Goal: Information Seeking & Learning: Learn about a topic

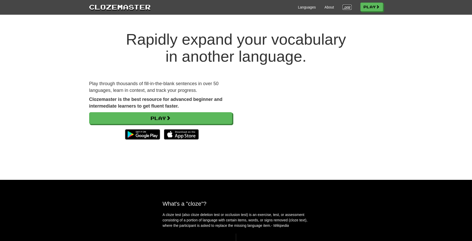
click at [344, 6] on link "Login" at bounding box center [346, 7] width 9 height 5
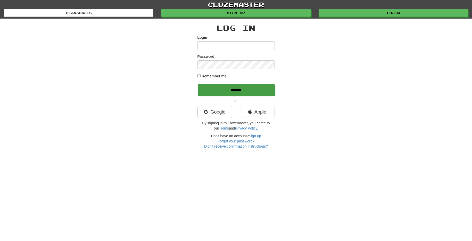
type input "********"
click at [254, 90] on input "******" at bounding box center [236, 90] width 77 height 12
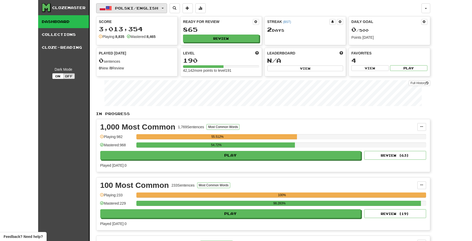
click at [165, 8] on button "Polski / English" at bounding box center [131, 8] width 71 height 10
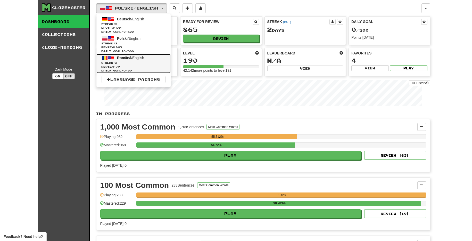
click at [150, 61] on span "Streak: 2" at bounding box center [134, 63] width 64 height 4
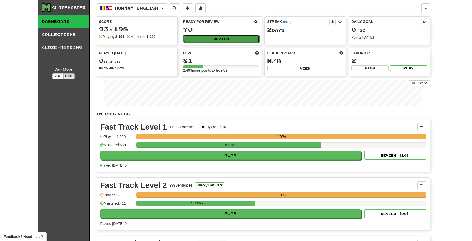
click at [223, 40] on button "Review" at bounding box center [221, 39] width 76 height 8
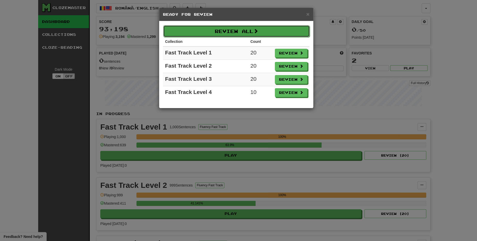
click at [258, 33] on span at bounding box center [255, 31] width 5 height 5
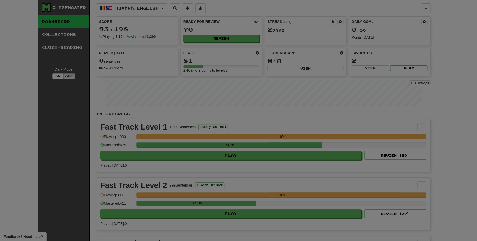
select select "**"
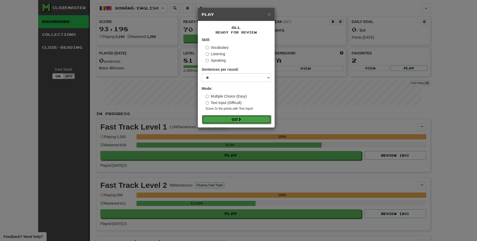
click at [258, 117] on button "Go" at bounding box center [236, 119] width 69 height 9
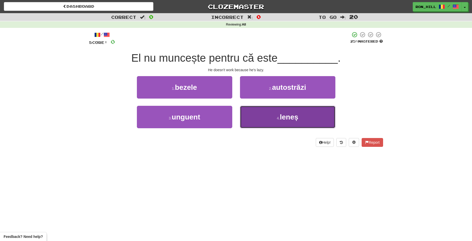
click at [276, 112] on button "4 . leneș" at bounding box center [287, 117] width 95 height 22
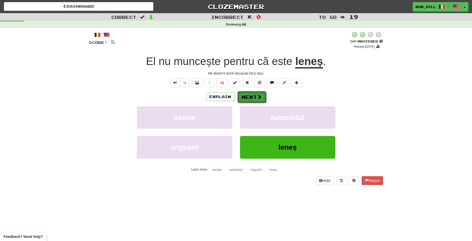
click at [257, 97] on span at bounding box center [259, 96] width 5 height 5
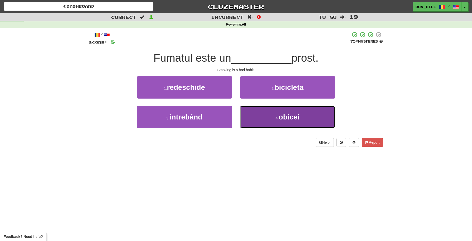
click at [269, 114] on button "4 . obicei" at bounding box center [287, 117] width 95 height 22
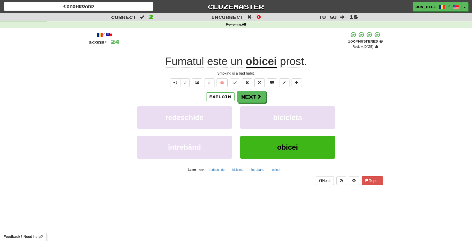
click at [292, 58] on span "prost" at bounding box center [292, 61] width 24 height 12
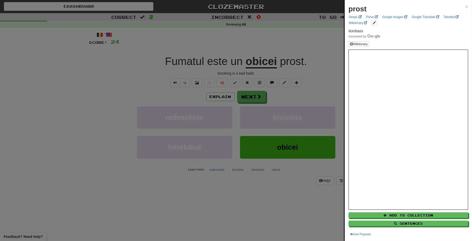
click at [326, 64] on div at bounding box center [236, 120] width 472 height 241
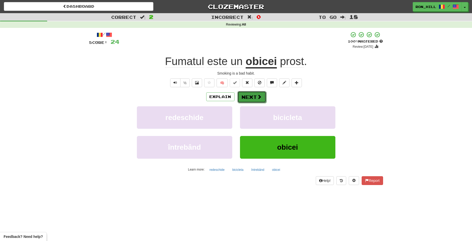
click at [253, 97] on button "Next" at bounding box center [251, 97] width 29 height 12
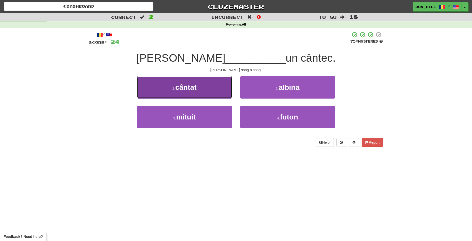
click at [216, 95] on button "1 . cântat" at bounding box center [184, 87] width 95 height 22
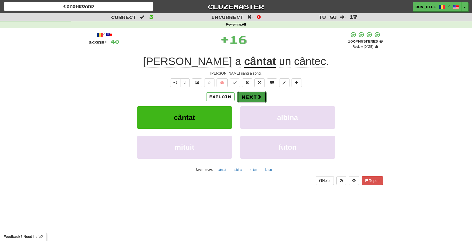
click at [249, 97] on button "Next" at bounding box center [251, 97] width 29 height 12
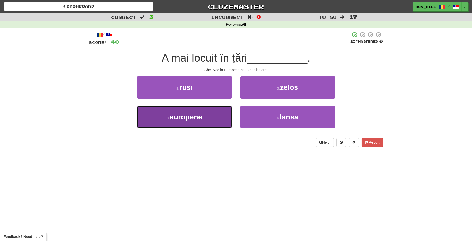
click at [216, 115] on button "3 . europene" at bounding box center [184, 117] width 95 height 22
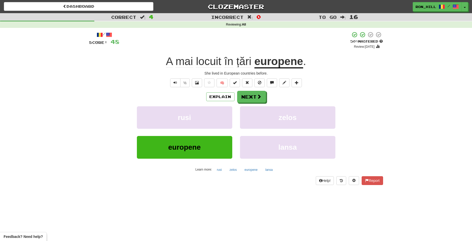
click at [185, 65] on span "mai" at bounding box center [184, 61] width 18 height 12
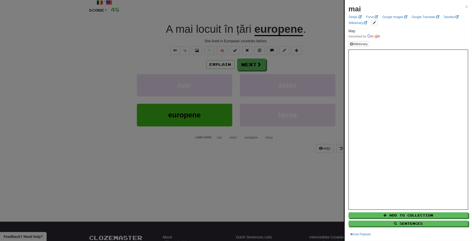
scroll to position [34, 0]
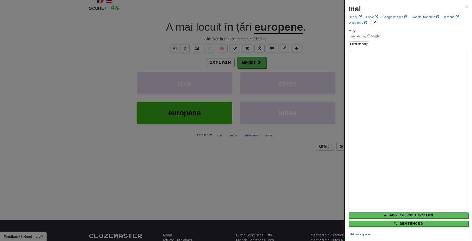
click at [253, 66] on div at bounding box center [236, 120] width 472 height 241
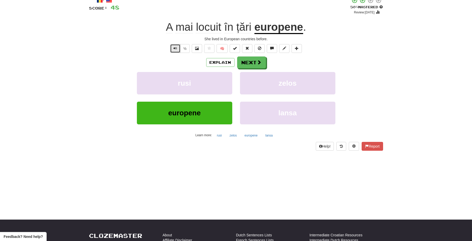
click at [175, 49] on span "Text-to-speech controls" at bounding box center [175, 48] width 4 height 4
click at [245, 63] on button "Next" at bounding box center [251, 63] width 29 height 12
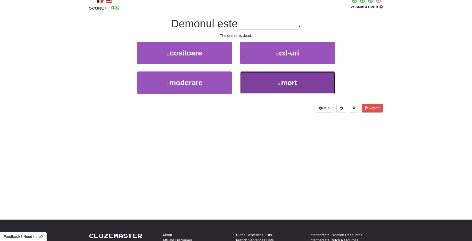
click at [268, 77] on button "4 . mort" at bounding box center [287, 82] width 95 height 22
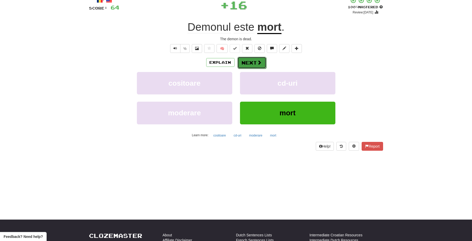
click at [254, 59] on button "Next" at bounding box center [251, 63] width 29 height 12
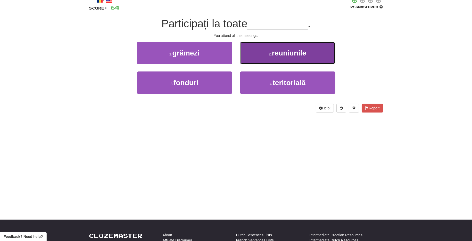
click at [274, 57] on button "2 . reuniunile" at bounding box center [287, 53] width 95 height 22
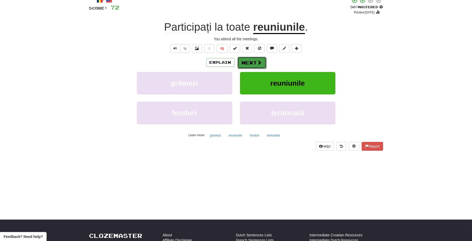
click at [255, 60] on button "Next" at bounding box center [251, 63] width 29 height 12
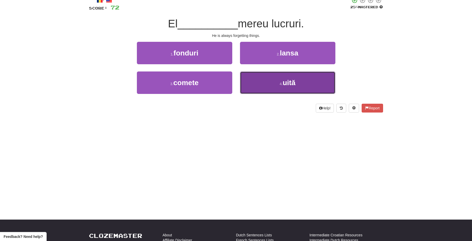
click at [271, 82] on button "4 . uită" at bounding box center [287, 82] width 95 height 22
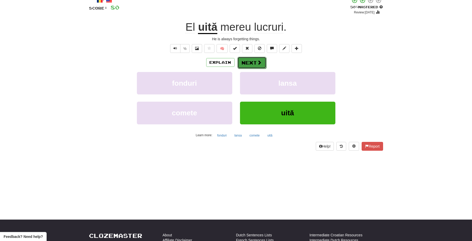
click at [254, 68] on button "Next" at bounding box center [251, 63] width 29 height 12
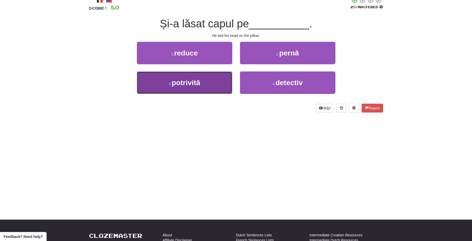
click at [210, 79] on button "3 . potrivită" at bounding box center [184, 82] width 95 height 22
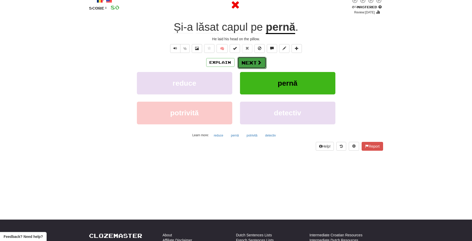
click at [253, 62] on button "Next" at bounding box center [251, 63] width 29 height 12
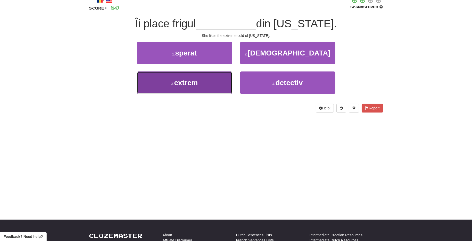
click at [218, 84] on button "3 . extrem" at bounding box center [184, 82] width 95 height 22
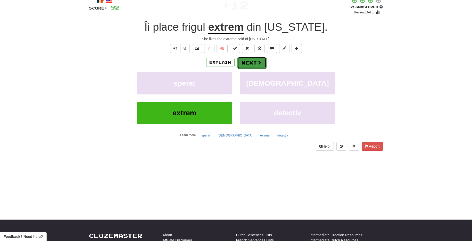
click at [247, 59] on button "Next" at bounding box center [251, 63] width 29 height 12
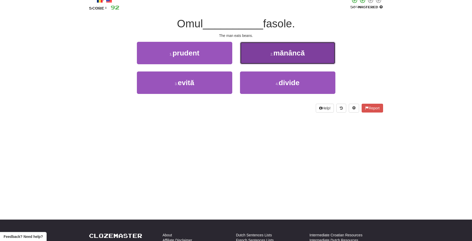
click at [267, 52] on button "2 . mănâncă" at bounding box center [287, 53] width 95 height 22
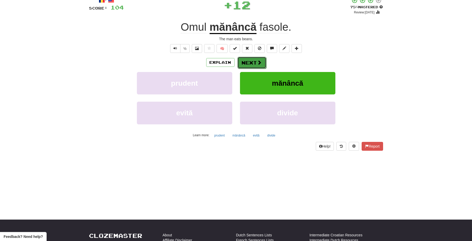
click at [251, 61] on button "Next" at bounding box center [251, 63] width 29 height 12
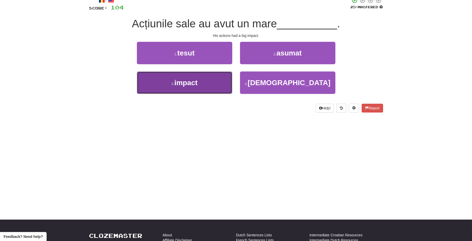
click at [219, 78] on button "3 . impact" at bounding box center [184, 82] width 95 height 22
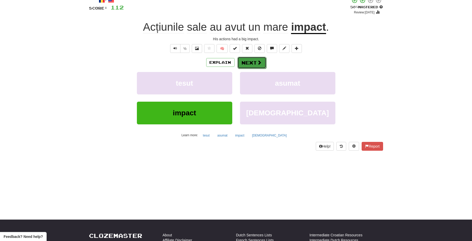
click at [250, 62] on button "Next" at bounding box center [251, 63] width 29 height 12
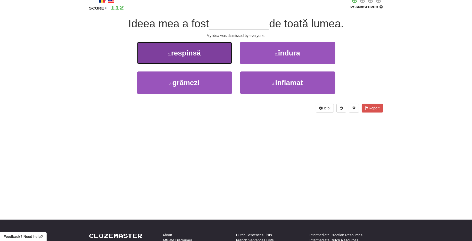
click at [223, 56] on button "1 . respinsă" at bounding box center [184, 53] width 95 height 22
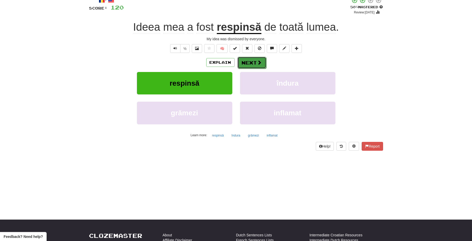
click at [246, 60] on button "Next" at bounding box center [251, 63] width 29 height 12
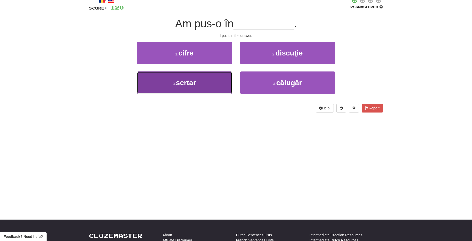
click at [218, 75] on button "3 . sertar" at bounding box center [184, 82] width 95 height 22
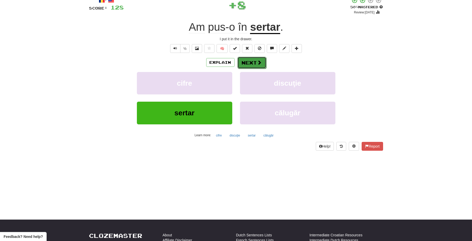
click at [247, 64] on button "Next" at bounding box center [251, 63] width 29 height 12
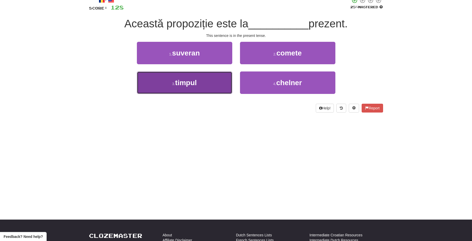
click at [214, 79] on button "3 . timpul" at bounding box center [184, 82] width 95 height 22
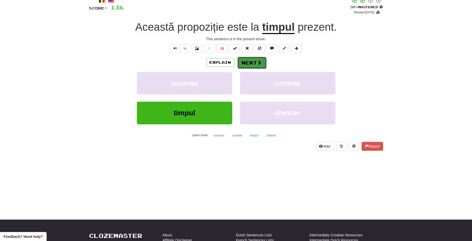
click at [250, 60] on button "Next" at bounding box center [251, 63] width 29 height 12
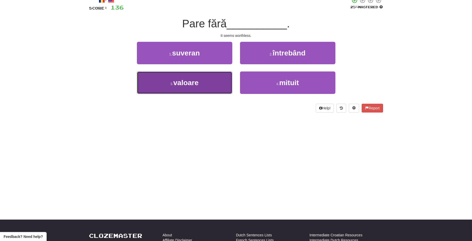
click at [217, 80] on button "3 . valoare" at bounding box center [184, 82] width 95 height 22
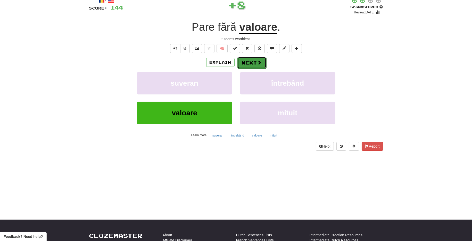
click at [246, 61] on button "Next" at bounding box center [251, 63] width 29 height 12
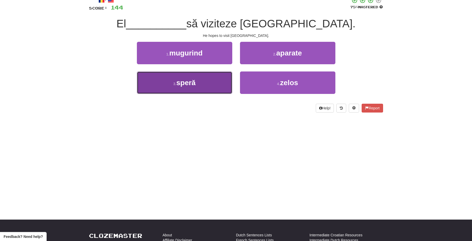
click at [214, 78] on button "3 . speră" at bounding box center [184, 82] width 95 height 22
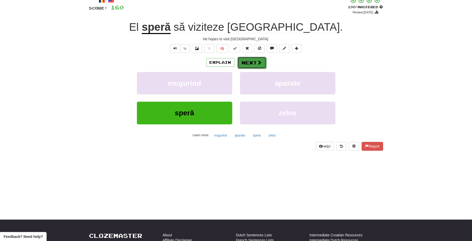
click at [249, 61] on button "Next" at bounding box center [251, 63] width 29 height 12
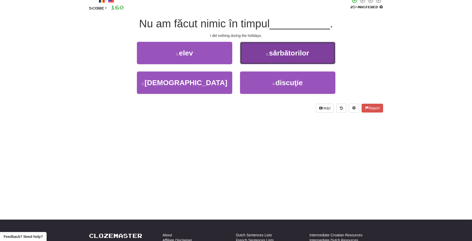
click at [256, 57] on button "2 . sărbătorilor" at bounding box center [287, 53] width 95 height 22
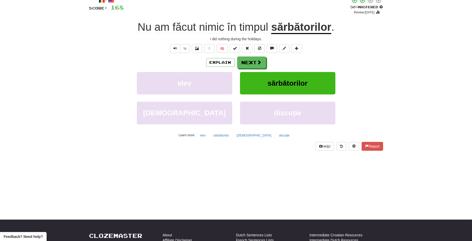
click at [293, 30] on u "sărbătorilor" at bounding box center [301, 27] width 60 height 13
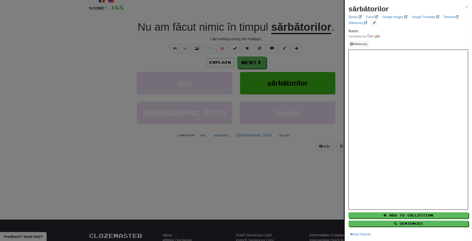
click at [249, 60] on div at bounding box center [236, 120] width 472 height 241
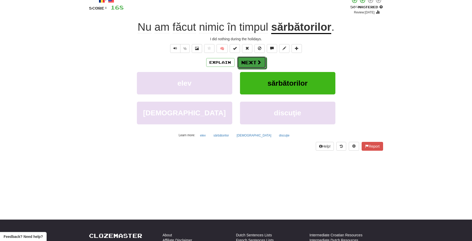
click at [249, 60] on button "Next" at bounding box center [251, 62] width 29 height 12
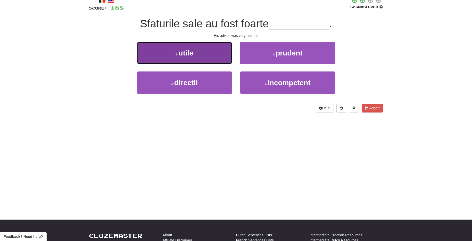
click at [227, 56] on button "1 . utile" at bounding box center [184, 53] width 95 height 22
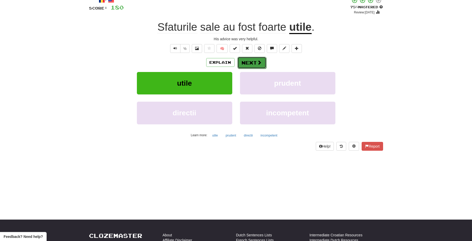
click at [253, 62] on button "Next" at bounding box center [251, 63] width 29 height 12
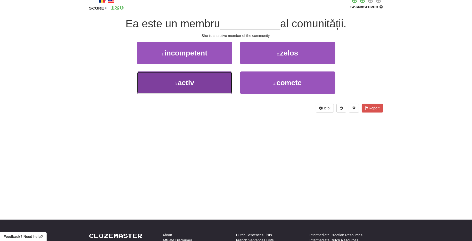
click at [212, 83] on button "3 . activ" at bounding box center [184, 82] width 95 height 22
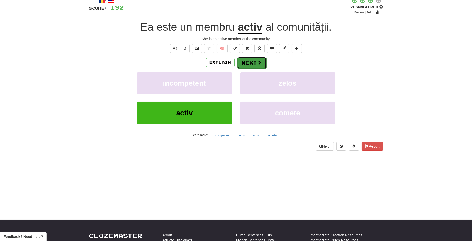
click at [247, 62] on button "Next" at bounding box center [251, 63] width 29 height 12
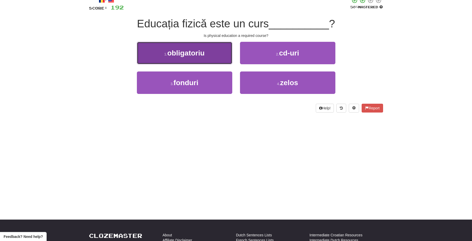
click at [211, 60] on button "1 . obligatoriu" at bounding box center [184, 53] width 95 height 22
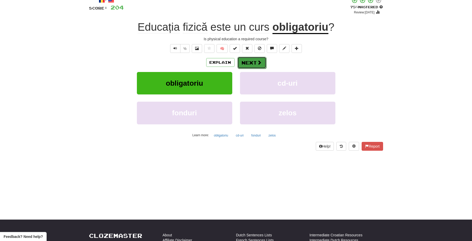
click at [250, 62] on button "Next" at bounding box center [251, 63] width 29 height 12
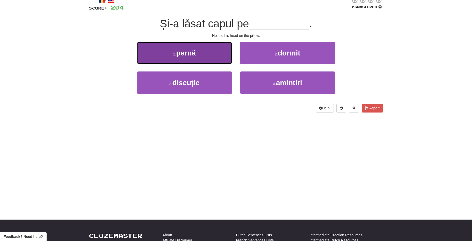
click at [219, 55] on button "1 . pernă" at bounding box center [184, 53] width 95 height 22
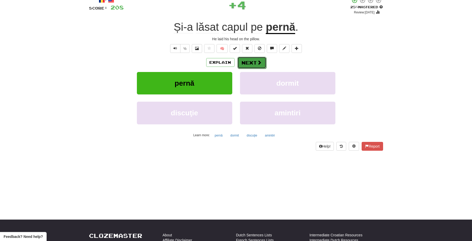
click at [250, 60] on button "Next" at bounding box center [251, 63] width 29 height 12
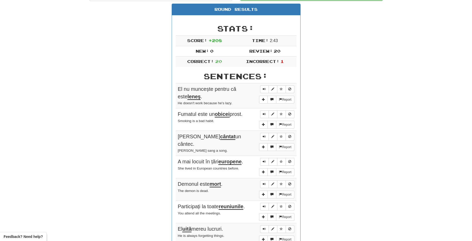
scroll to position [57, 0]
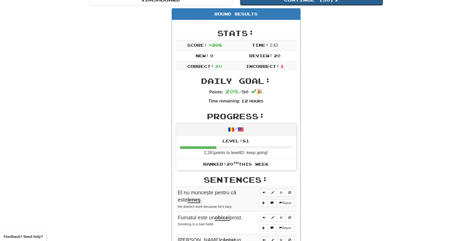
click at [298, 1] on button "Continue ( 50 )" at bounding box center [311, 0] width 143 height 12
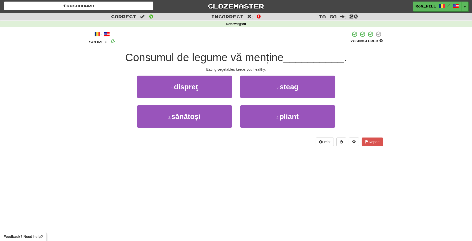
scroll to position [0, 0]
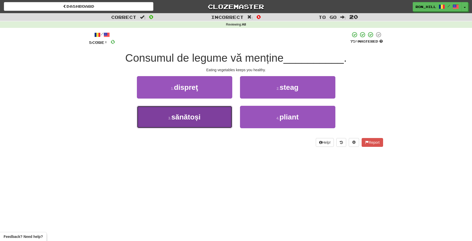
click at [203, 123] on button "3 . sănătoși" at bounding box center [184, 117] width 95 height 22
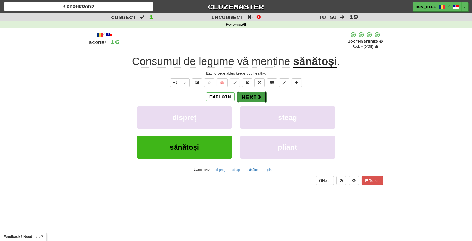
click at [249, 95] on button "Next" at bounding box center [251, 97] width 29 height 12
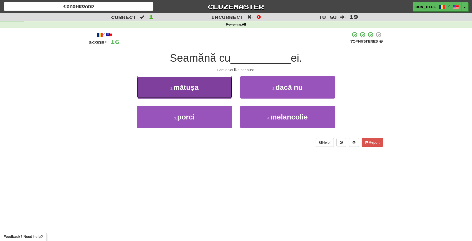
click at [223, 93] on button "1 . mătușa" at bounding box center [184, 87] width 95 height 22
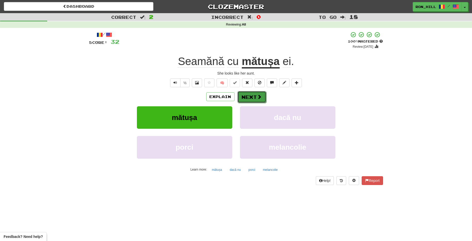
click at [246, 97] on button "Next" at bounding box center [251, 97] width 29 height 12
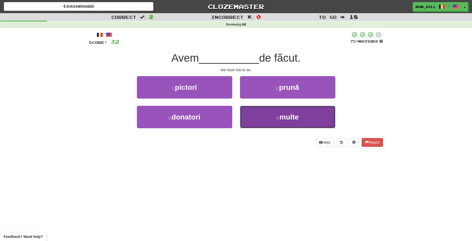
click at [297, 111] on button "4 . multe" at bounding box center [287, 117] width 95 height 22
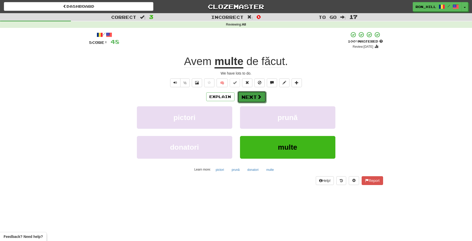
click at [263, 98] on button "Next" at bounding box center [251, 97] width 29 height 12
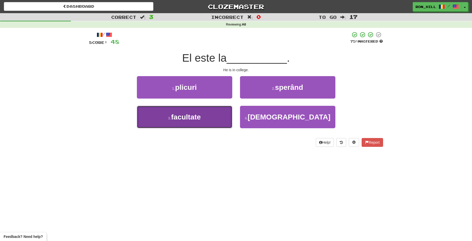
click at [198, 118] on span "facultate" at bounding box center [186, 117] width 30 height 8
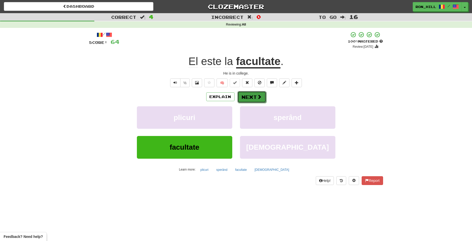
click at [253, 98] on button "Next" at bounding box center [251, 97] width 29 height 12
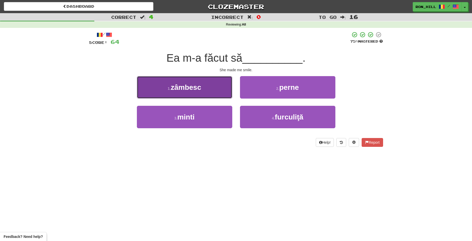
click at [198, 94] on button "1 . zâmbesc" at bounding box center [184, 87] width 95 height 22
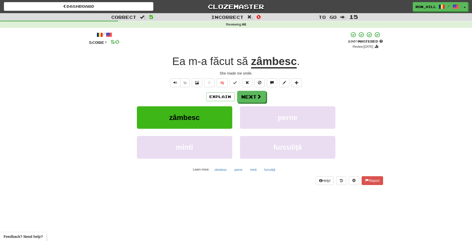
click at [198, 94] on div "Explain Next" at bounding box center [236, 97] width 294 height 12
click at [247, 93] on button "Next" at bounding box center [251, 97] width 29 height 12
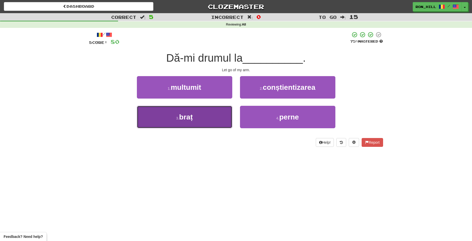
click at [217, 115] on button "3 . braț" at bounding box center [184, 117] width 95 height 22
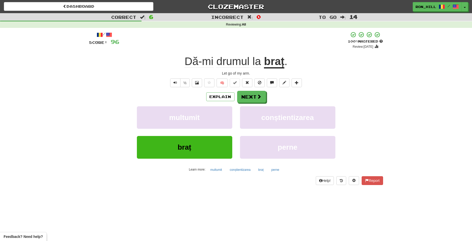
click at [258, 65] on span "la" at bounding box center [257, 61] width 9 height 12
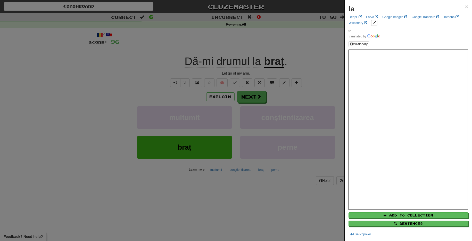
click at [229, 65] on div at bounding box center [236, 120] width 472 height 241
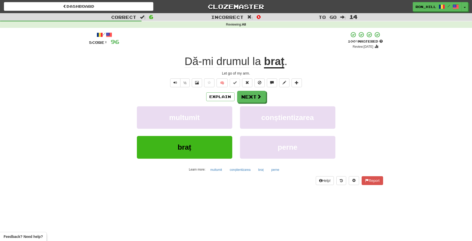
click at [229, 65] on span "drumul" at bounding box center [232, 61] width 33 height 12
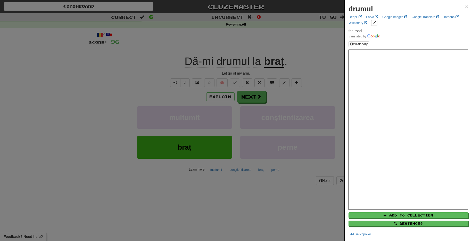
click at [254, 95] on div at bounding box center [236, 120] width 472 height 241
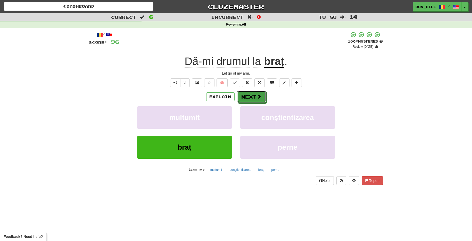
click at [254, 95] on button "Next" at bounding box center [251, 97] width 29 height 12
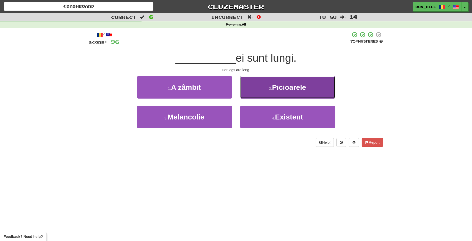
click at [274, 89] on span "Picioarele" at bounding box center [289, 87] width 34 height 8
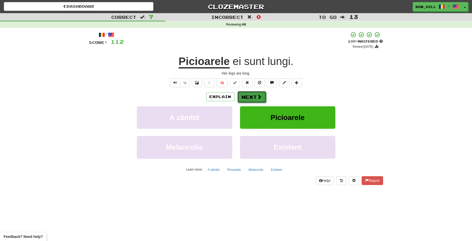
click at [257, 96] on span at bounding box center [259, 96] width 5 height 5
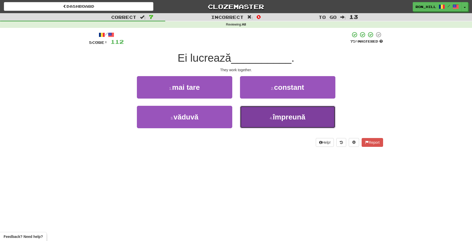
click at [260, 115] on button "4 . împreună" at bounding box center [287, 117] width 95 height 22
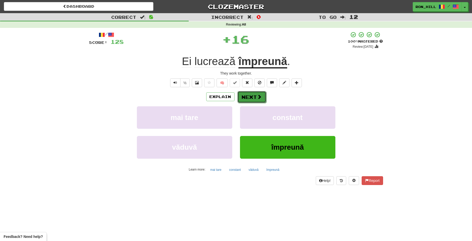
click at [258, 97] on span at bounding box center [259, 96] width 5 height 5
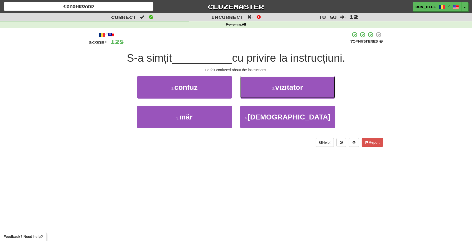
click at [258, 97] on button "2 . vizitator" at bounding box center [287, 87] width 95 height 22
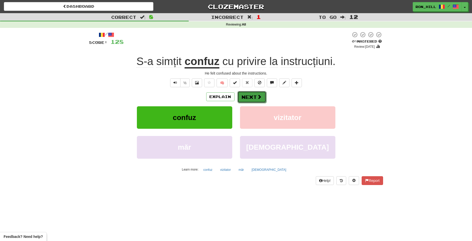
click at [254, 99] on button "Next" at bounding box center [251, 97] width 29 height 12
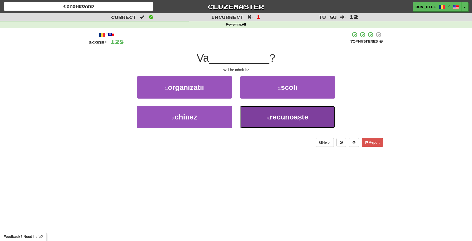
click at [284, 118] on span "recunoaște" at bounding box center [289, 117] width 38 height 8
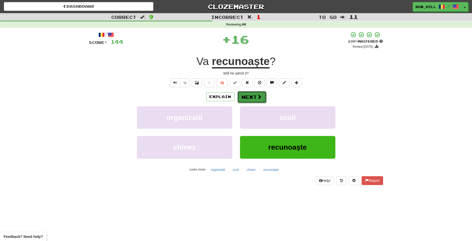
click at [257, 97] on span at bounding box center [259, 96] width 5 height 5
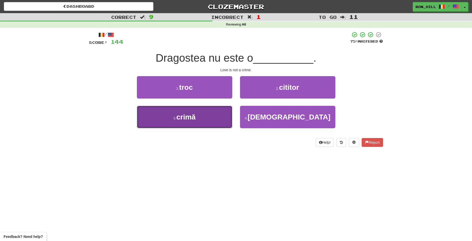
click at [206, 112] on button "3 . crimă" at bounding box center [184, 117] width 95 height 22
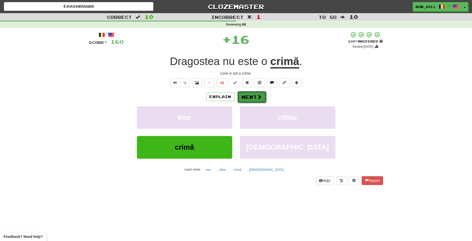
click at [249, 95] on button "Next" at bounding box center [251, 97] width 29 height 12
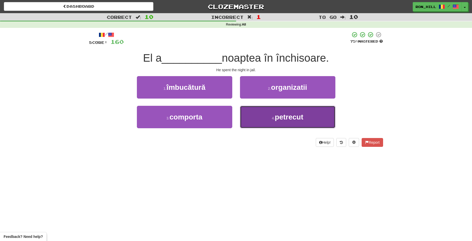
click at [263, 115] on button "4 . petrecut" at bounding box center [287, 117] width 95 height 22
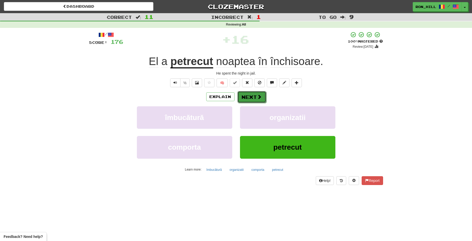
click at [253, 93] on button "Next" at bounding box center [251, 97] width 29 height 12
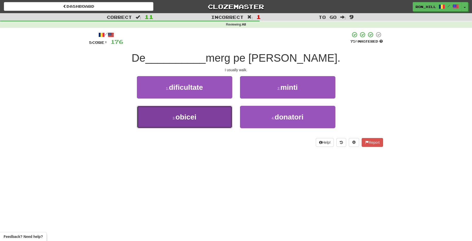
click at [212, 119] on button "3 . obicei" at bounding box center [184, 117] width 95 height 22
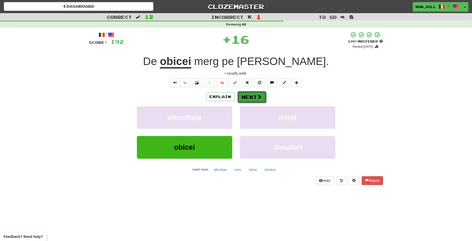
click at [255, 92] on button "Next" at bounding box center [251, 97] width 29 height 12
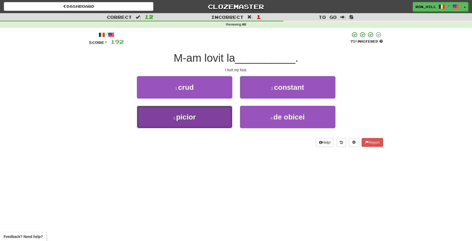
click at [214, 117] on button "3 . picior" at bounding box center [184, 117] width 95 height 22
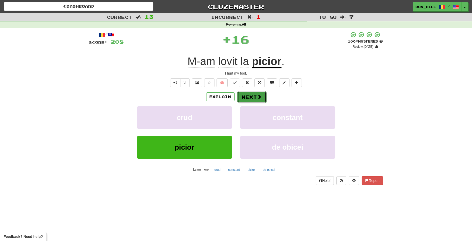
click at [249, 96] on button "Next" at bounding box center [251, 97] width 29 height 12
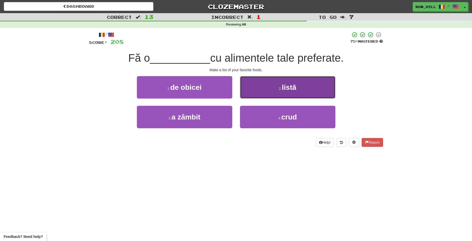
click at [252, 84] on button "2 . listă" at bounding box center [287, 87] width 95 height 22
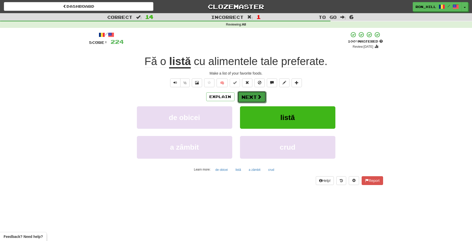
click at [246, 93] on button "Next" at bounding box center [251, 97] width 29 height 12
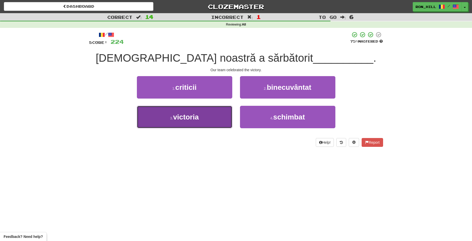
click at [209, 117] on button "3 . victoria" at bounding box center [184, 117] width 95 height 22
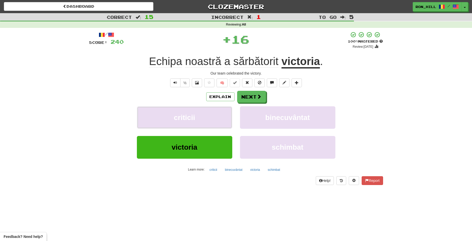
click at [209, 117] on button "criticii" at bounding box center [184, 117] width 95 height 22
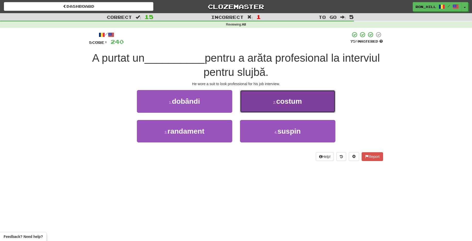
click at [253, 100] on button "2 . costum" at bounding box center [287, 101] width 95 height 22
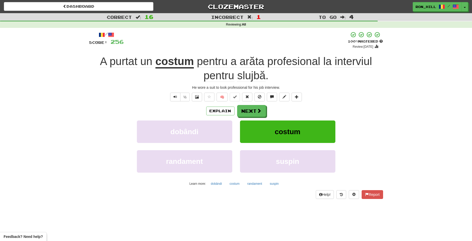
click at [257, 63] on span "arăta" at bounding box center [252, 61] width 25 height 12
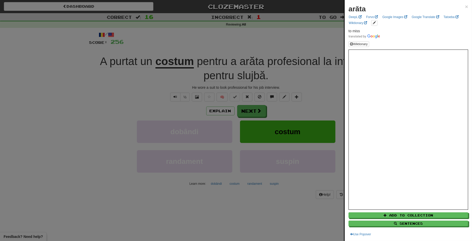
click at [248, 109] on div at bounding box center [236, 120] width 472 height 241
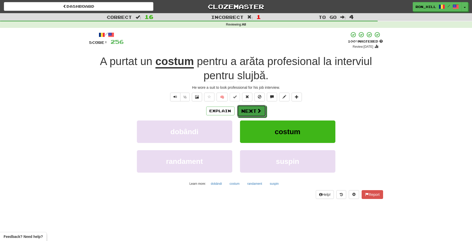
click at [248, 109] on button "Next" at bounding box center [251, 111] width 29 height 12
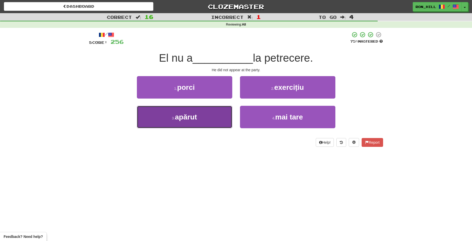
click at [207, 113] on button "3 . apărut" at bounding box center [184, 117] width 95 height 22
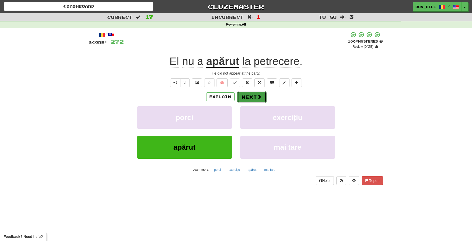
click at [253, 96] on button "Next" at bounding box center [251, 97] width 29 height 12
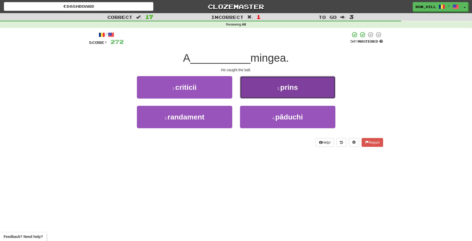
click at [270, 86] on button "2 . prins" at bounding box center [287, 87] width 95 height 22
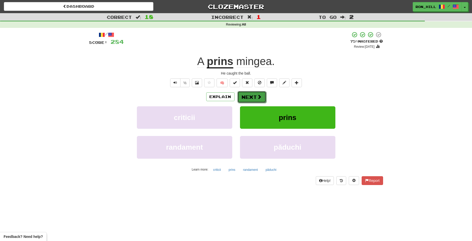
click at [255, 98] on button "Next" at bounding box center [251, 97] width 29 height 12
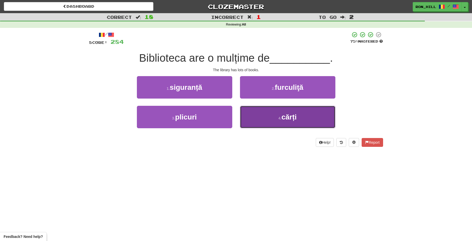
click at [272, 116] on button "4 . cărți" at bounding box center [287, 117] width 95 height 22
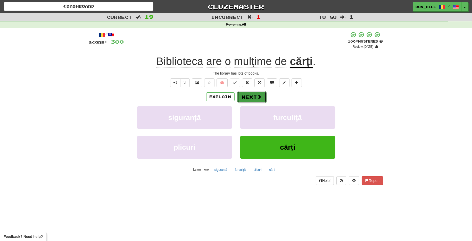
click at [256, 94] on button "Next" at bounding box center [251, 97] width 29 height 12
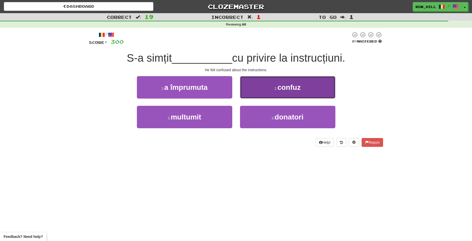
click at [290, 85] on span "confuz" at bounding box center [288, 87] width 23 height 8
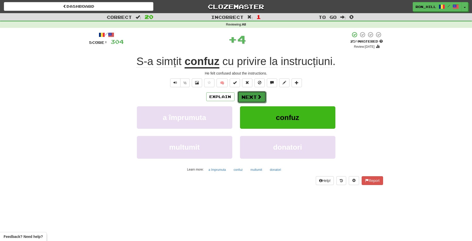
click at [253, 95] on button "Next" at bounding box center [251, 97] width 29 height 12
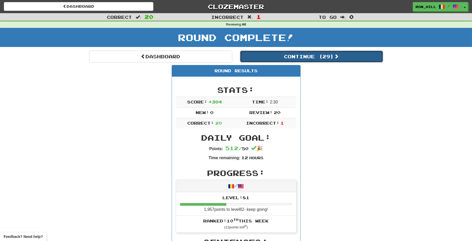
click at [258, 57] on button "Continue ( 29 )" at bounding box center [311, 57] width 143 height 12
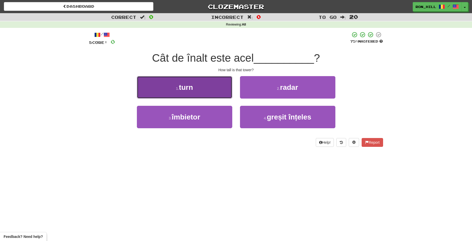
click at [186, 87] on span "turn" at bounding box center [186, 87] width 14 height 8
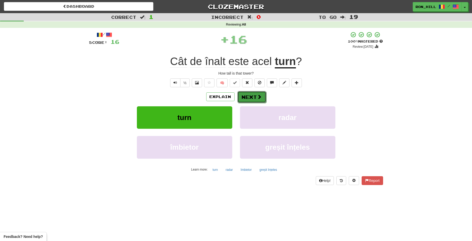
click at [256, 93] on button "Next" at bounding box center [251, 97] width 29 height 12
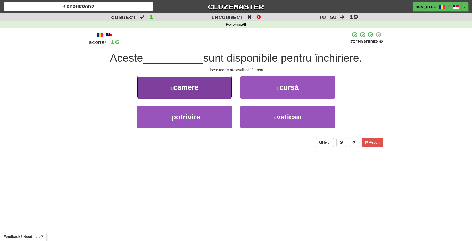
click at [211, 93] on button "1 . camere" at bounding box center [184, 87] width 95 height 22
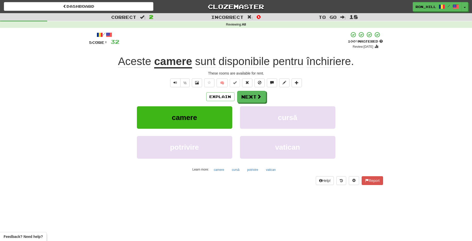
click at [323, 65] on span "închiriere" at bounding box center [328, 61] width 45 height 12
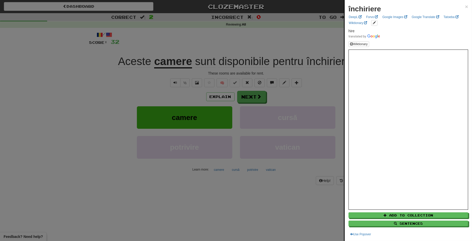
click at [249, 102] on div at bounding box center [236, 120] width 472 height 241
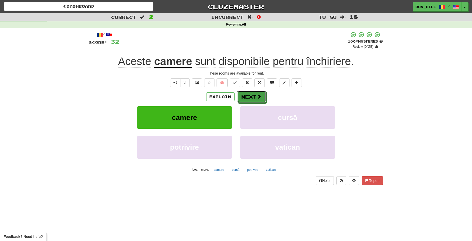
click at [249, 102] on button "Next" at bounding box center [251, 97] width 29 height 12
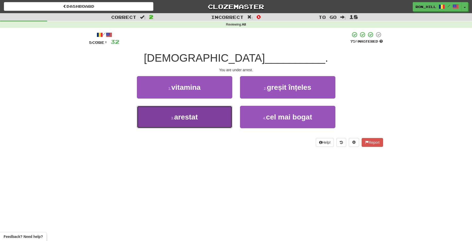
click at [183, 119] on span "arestat" at bounding box center [186, 117] width 24 height 8
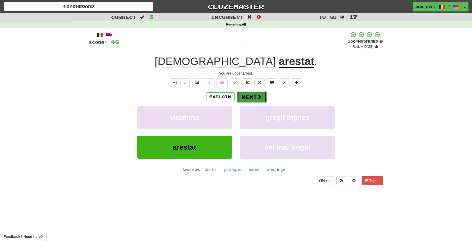
click at [248, 96] on button "Next" at bounding box center [251, 97] width 29 height 12
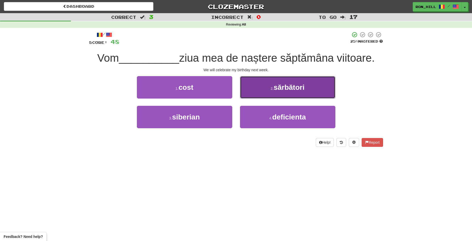
click at [276, 87] on span "sărbători" at bounding box center [288, 87] width 31 height 8
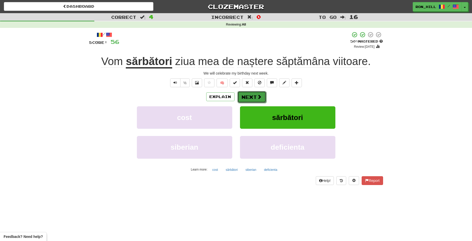
click at [251, 97] on button "Next" at bounding box center [251, 97] width 29 height 12
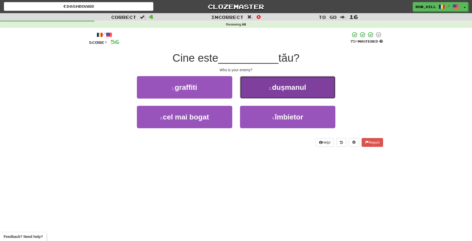
click at [275, 86] on span "dușmanul" at bounding box center [289, 87] width 34 height 8
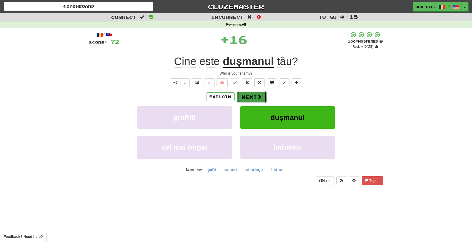
click at [254, 97] on button "Next" at bounding box center [251, 97] width 29 height 12
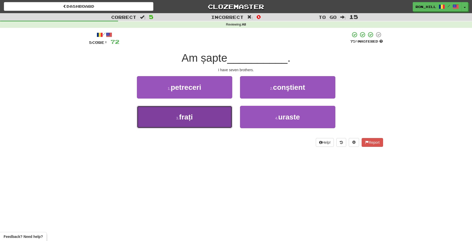
click at [212, 120] on button "3 . frați" at bounding box center [184, 117] width 95 height 22
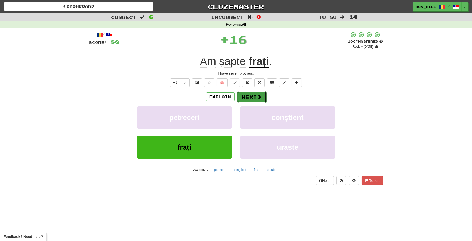
click at [251, 98] on button "Next" at bounding box center [251, 97] width 29 height 12
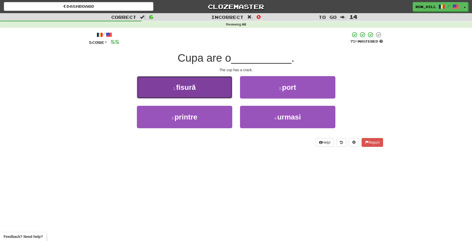
click at [215, 90] on button "1 . fisură" at bounding box center [184, 87] width 95 height 22
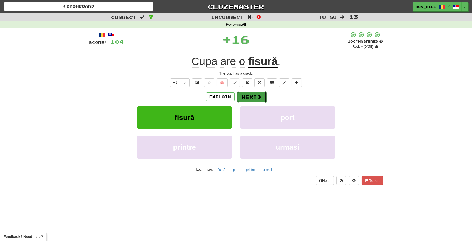
click at [248, 96] on button "Next" at bounding box center [251, 97] width 29 height 12
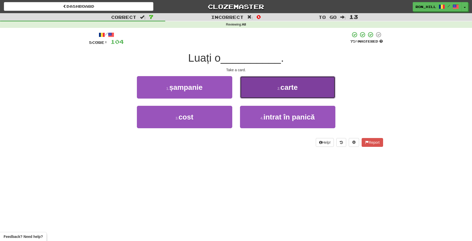
click at [269, 93] on button "2 . carte" at bounding box center [287, 87] width 95 height 22
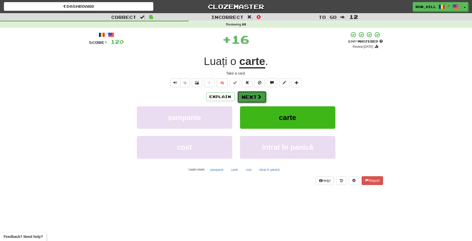
click at [251, 94] on button "Next" at bounding box center [251, 97] width 29 height 12
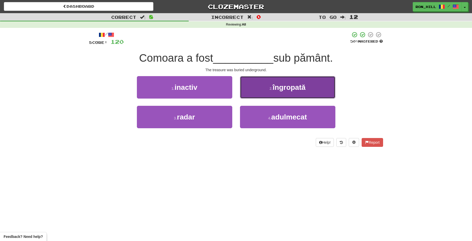
click at [274, 90] on span "îngropată" at bounding box center [289, 87] width 33 height 8
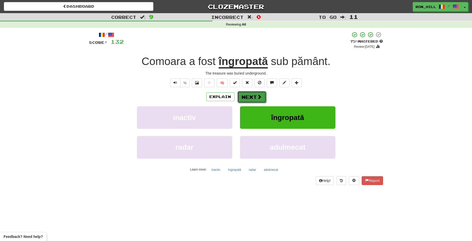
click at [252, 96] on button "Next" at bounding box center [251, 97] width 29 height 12
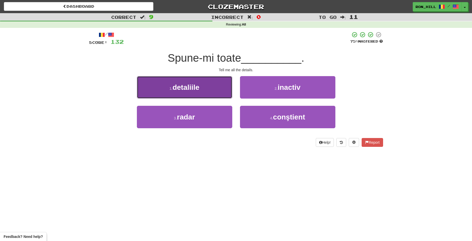
click at [216, 88] on button "1 . detaliile" at bounding box center [184, 87] width 95 height 22
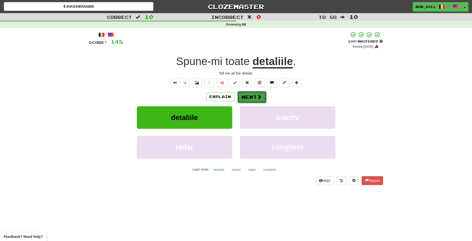
click at [250, 92] on button "Next" at bounding box center [251, 97] width 29 height 12
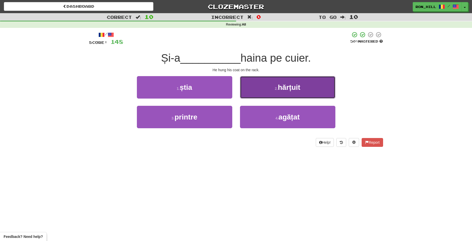
click at [275, 89] on small "2 ." at bounding box center [276, 88] width 3 height 4
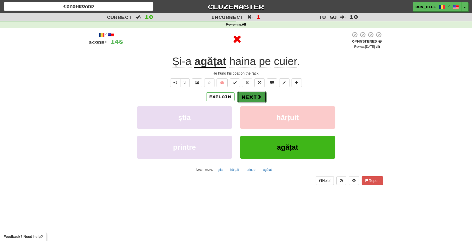
click at [250, 96] on button "Next" at bounding box center [251, 97] width 29 height 12
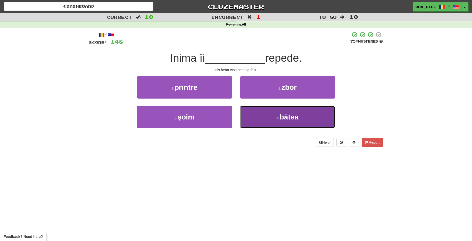
click at [270, 112] on button "4 . bătea" at bounding box center [287, 117] width 95 height 22
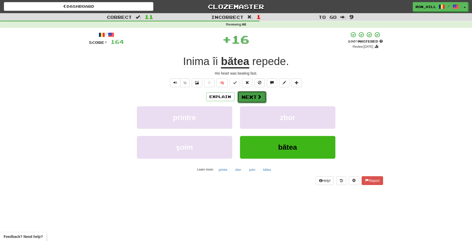
click at [257, 97] on span at bounding box center [259, 96] width 5 height 5
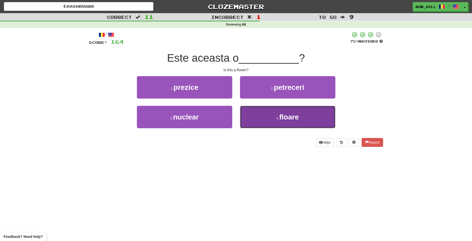
click at [266, 112] on button "4 . floare" at bounding box center [287, 117] width 95 height 22
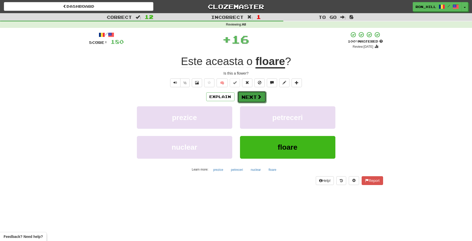
click at [251, 96] on button "Next" at bounding box center [251, 97] width 29 height 12
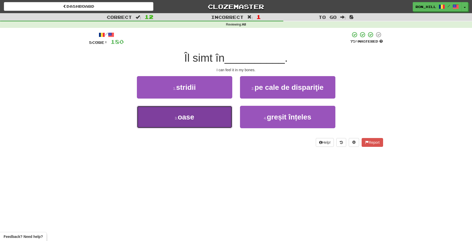
click at [207, 110] on button "3 . oase" at bounding box center [184, 117] width 95 height 22
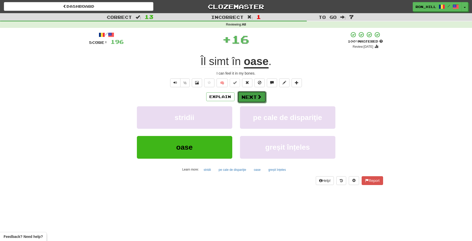
click at [250, 96] on button "Next" at bounding box center [251, 97] width 29 height 12
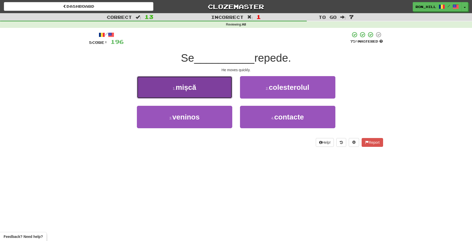
click at [219, 90] on button "1 . mișcă" at bounding box center [184, 87] width 95 height 22
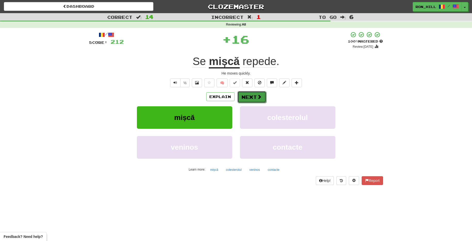
click at [253, 94] on button "Next" at bounding box center [251, 97] width 29 height 12
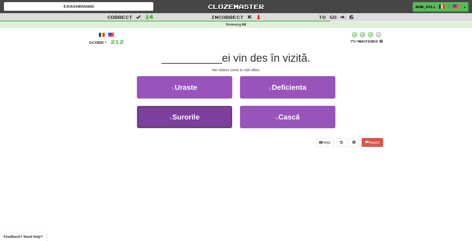
click at [222, 114] on button "3 . Surorile" at bounding box center [184, 117] width 95 height 22
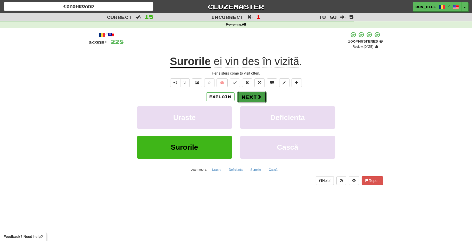
click at [254, 92] on button "Next" at bounding box center [251, 97] width 29 height 12
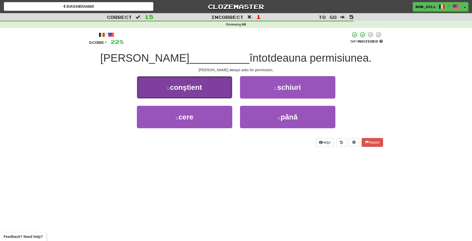
click at [222, 91] on button "1 . conştient" at bounding box center [184, 87] width 95 height 22
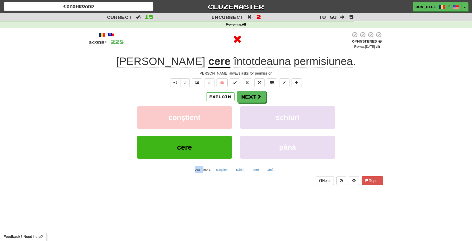
click at [222, 91] on div "Explain Next" at bounding box center [236, 97] width 294 height 12
click at [247, 95] on button "Next" at bounding box center [251, 97] width 29 height 12
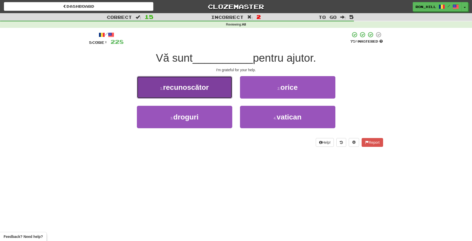
click at [222, 90] on button "1 . recunoscător" at bounding box center [184, 87] width 95 height 22
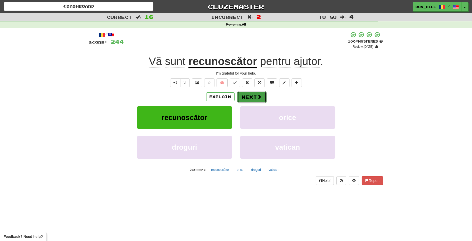
click at [257, 97] on span at bounding box center [259, 96] width 5 height 5
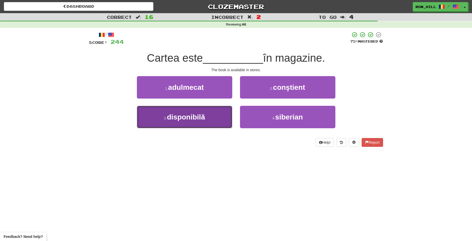
click at [220, 114] on button "3 . disponibilă" at bounding box center [184, 117] width 95 height 22
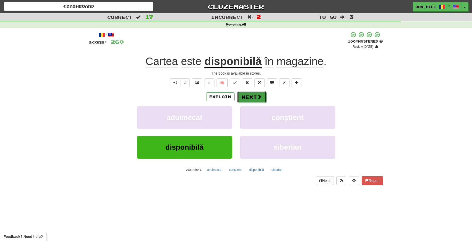
click at [249, 97] on button "Next" at bounding box center [251, 97] width 29 height 12
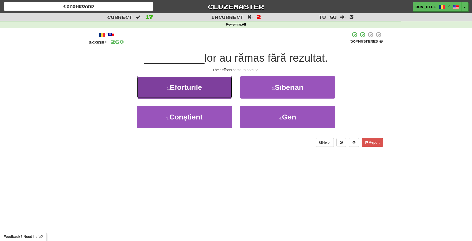
click at [212, 94] on button "1 . Eforturile" at bounding box center [184, 87] width 95 height 22
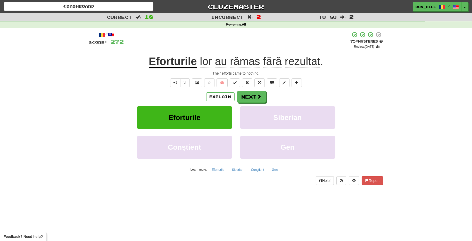
click at [247, 65] on span "rămas" at bounding box center [245, 61] width 30 height 12
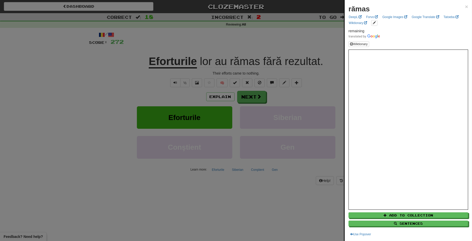
click at [254, 94] on div at bounding box center [236, 120] width 472 height 241
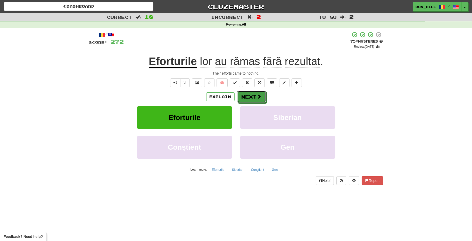
click at [254, 94] on button "Next" at bounding box center [251, 97] width 29 height 12
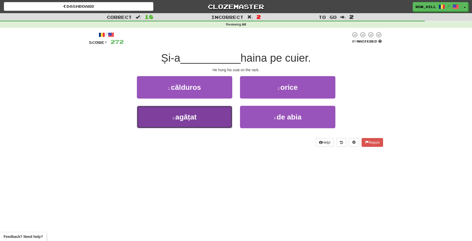
click at [212, 110] on button "3 . agățat" at bounding box center [184, 117] width 95 height 22
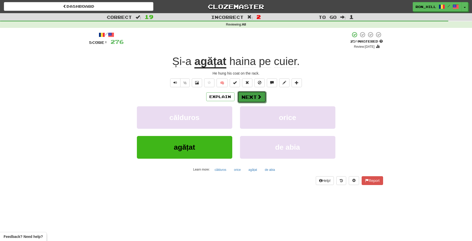
click at [248, 96] on button "Next" at bounding box center [251, 97] width 29 height 12
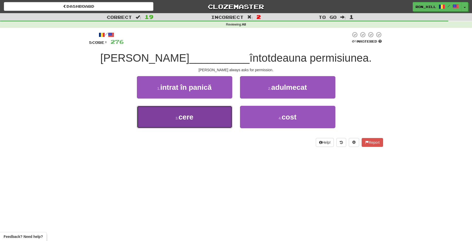
click at [208, 115] on button "3 . cere" at bounding box center [184, 117] width 95 height 22
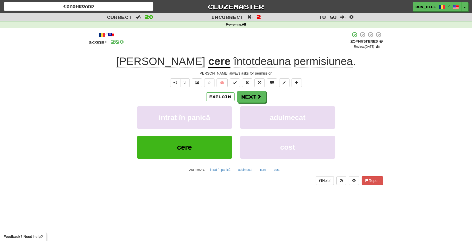
click at [236, 62] on span "întotdeauna" at bounding box center [261, 61] width 57 height 12
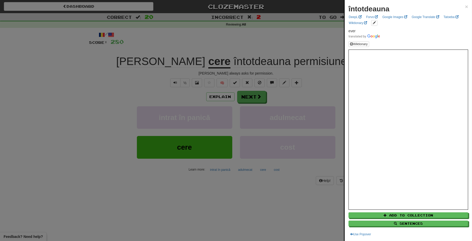
click at [249, 93] on div at bounding box center [236, 120] width 472 height 241
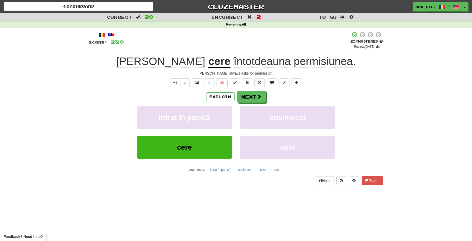
click at [208, 62] on u "cere" at bounding box center [219, 61] width 22 height 13
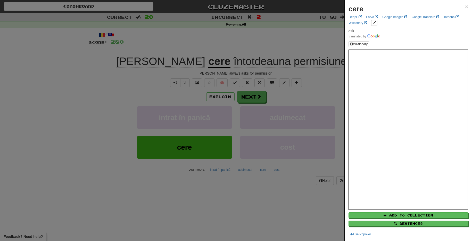
click at [247, 99] on div at bounding box center [236, 120] width 472 height 241
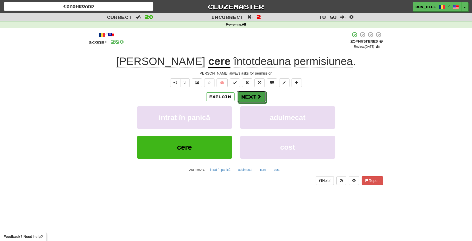
click at [247, 99] on button "Next" at bounding box center [251, 97] width 29 height 12
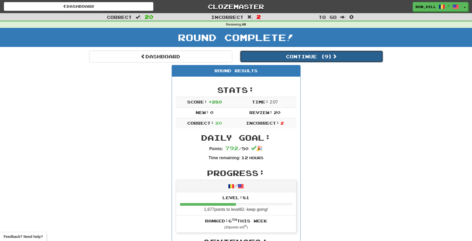
click at [304, 56] on button "Continue ( 9 )" at bounding box center [311, 57] width 143 height 12
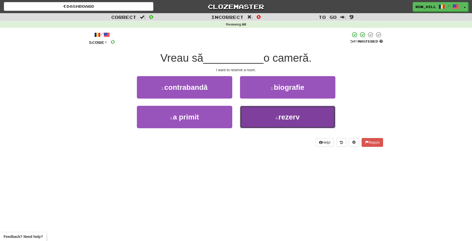
click at [279, 114] on span "rezerv" at bounding box center [288, 117] width 21 height 8
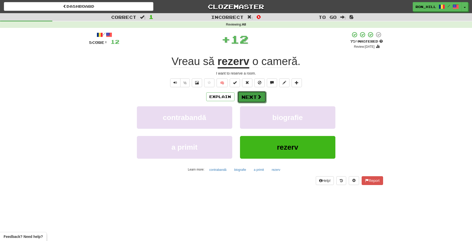
click at [248, 92] on button "Next" at bounding box center [251, 97] width 29 height 12
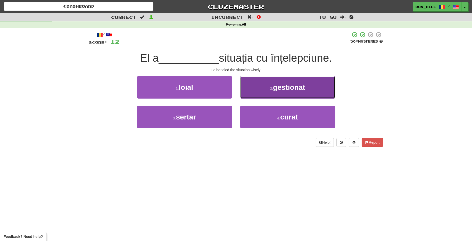
click at [280, 85] on span "gestionat" at bounding box center [289, 87] width 32 height 8
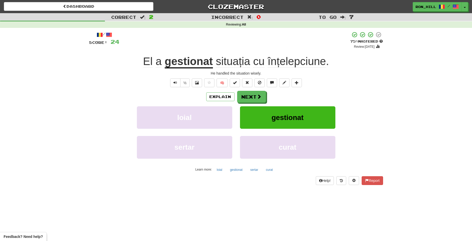
click at [283, 61] on span "înțelepciune" at bounding box center [296, 61] width 58 height 12
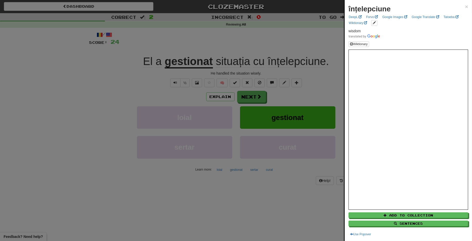
click at [258, 97] on div at bounding box center [236, 120] width 472 height 241
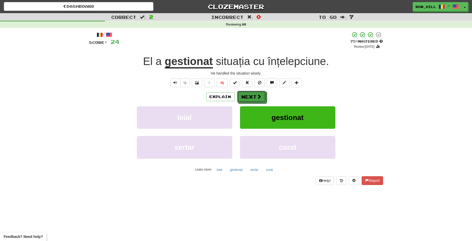
click at [258, 97] on span at bounding box center [259, 96] width 5 height 5
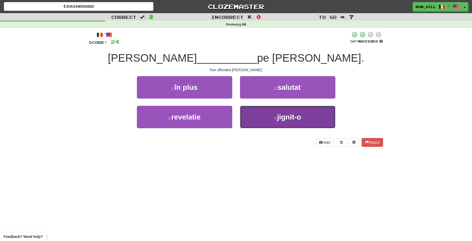
click at [269, 111] on button "4 . jignit-o" at bounding box center [287, 117] width 95 height 22
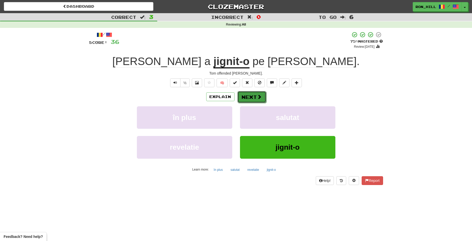
click at [254, 93] on button "Next" at bounding box center [251, 97] width 29 height 12
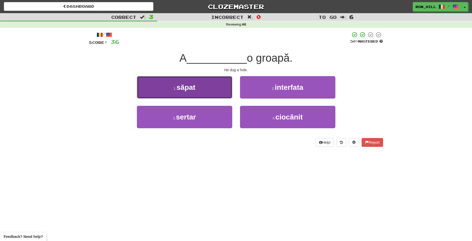
click at [220, 90] on button "1 . săpat" at bounding box center [184, 87] width 95 height 22
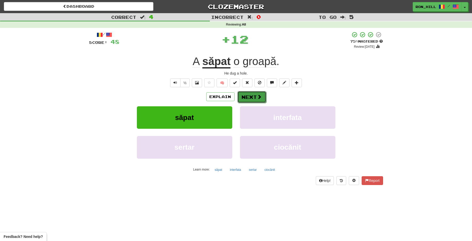
click at [250, 92] on button "Next" at bounding box center [251, 97] width 29 height 12
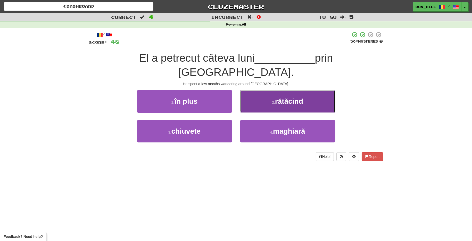
click at [263, 93] on button "2 . rătăcind" at bounding box center [287, 101] width 95 height 22
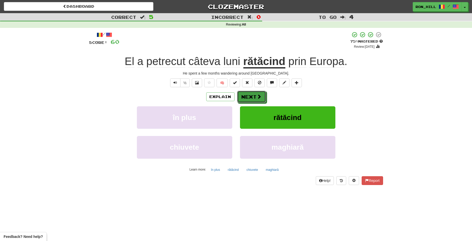
drag, startPoint x: 263, startPoint y: 93, endPoint x: 268, endPoint y: 45, distance: 48.0
click at [268, 45] on div "/ Score: 60 + 12 75 % Mastered Review: 2025-10-22 El a petrecut câteva luni răt…" at bounding box center [236, 107] width 294 height 153
click at [270, 62] on u "rătăcind" at bounding box center [264, 61] width 42 height 13
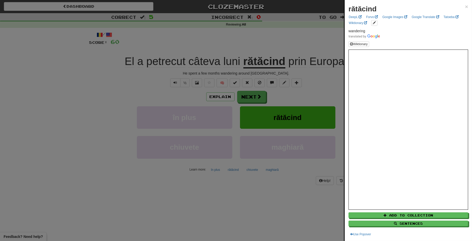
click at [254, 94] on div at bounding box center [236, 120] width 472 height 241
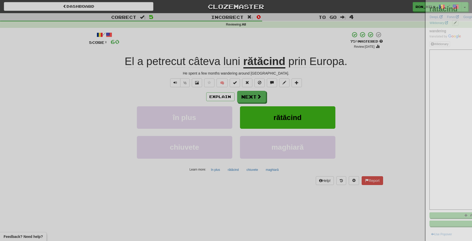
click at [254, 94] on div at bounding box center [236, 120] width 472 height 241
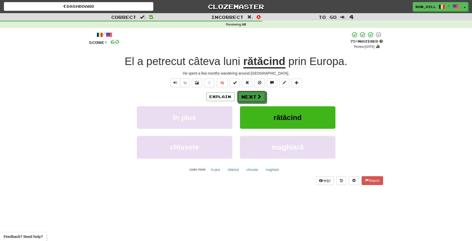
click at [254, 94] on button "Next" at bounding box center [251, 97] width 29 height 12
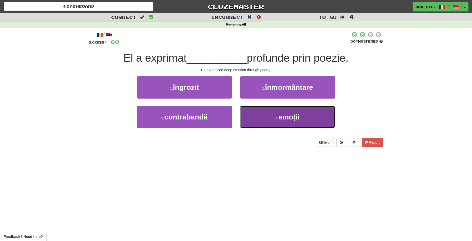
click at [263, 115] on button "4 . emoții" at bounding box center [287, 117] width 95 height 22
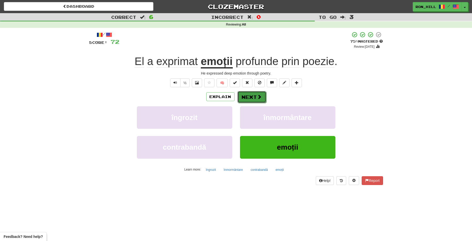
click at [255, 95] on button "Next" at bounding box center [251, 97] width 29 height 12
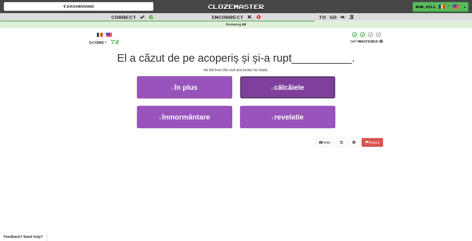
click at [262, 94] on button "2 . călcâiele" at bounding box center [287, 87] width 95 height 22
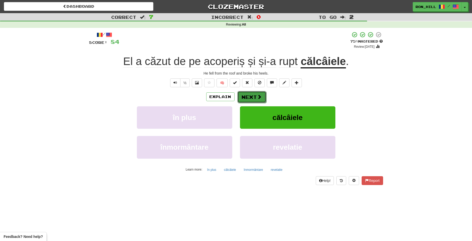
click at [258, 97] on span at bounding box center [259, 96] width 5 height 5
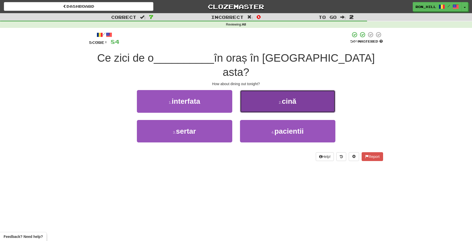
click at [257, 90] on button "2 . cină" at bounding box center [287, 101] width 95 height 22
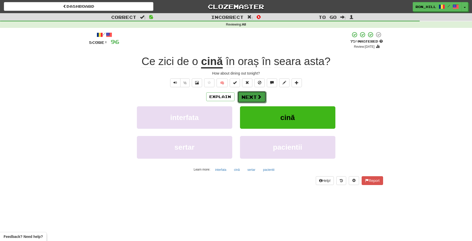
click at [249, 94] on button "Next" at bounding box center [251, 97] width 29 height 12
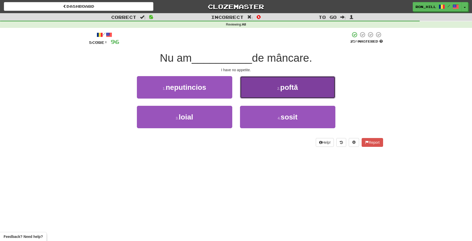
click at [264, 87] on button "2 . poftă" at bounding box center [287, 87] width 95 height 22
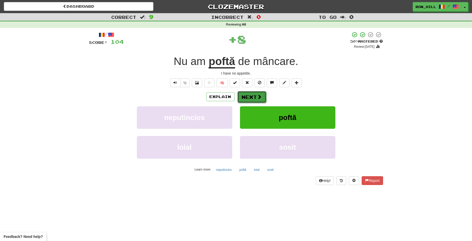
click at [257, 98] on span at bounding box center [259, 96] width 5 height 5
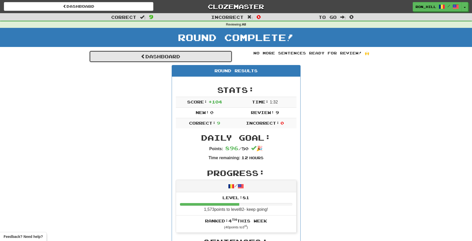
click at [194, 55] on link "Dashboard" at bounding box center [160, 57] width 143 height 12
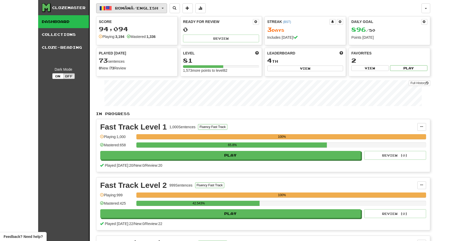
click at [166, 9] on button "Română / English" at bounding box center [131, 8] width 71 height 10
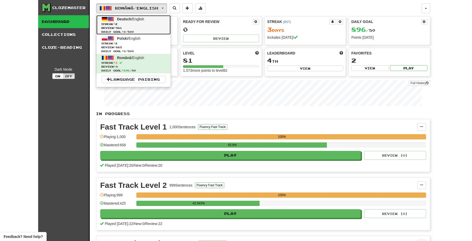
click at [155, 19] on link "Deutsch / English Streak: 2 Review: 581 Daily Goal: 0 / 500" at bounding box center [133, 24] width 74 height 19
